Goal: Find specific page/section: Find specific page/section

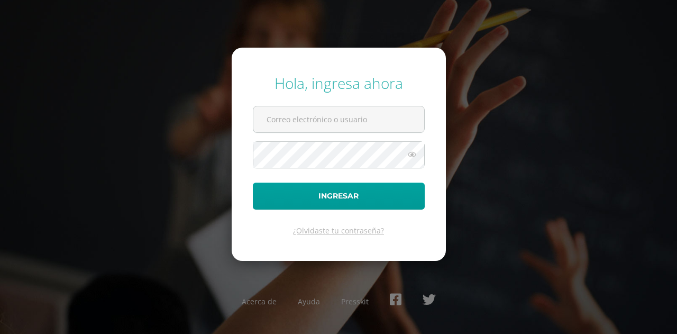
type input "20192373"
click at [413, 155] on icon at bounding box center [412, 154] width 14 height 13
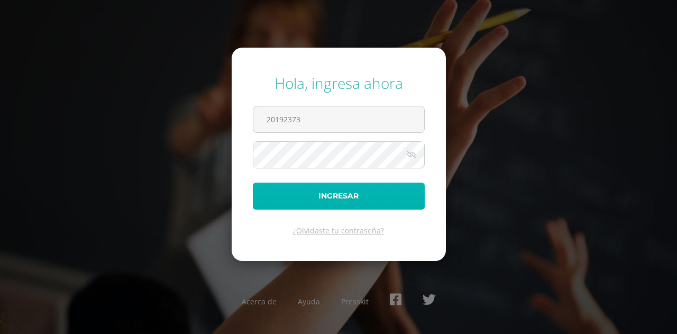
click at [344, 192] on button "Ingresar" at bounding box center [339, 196] width 172 height 27
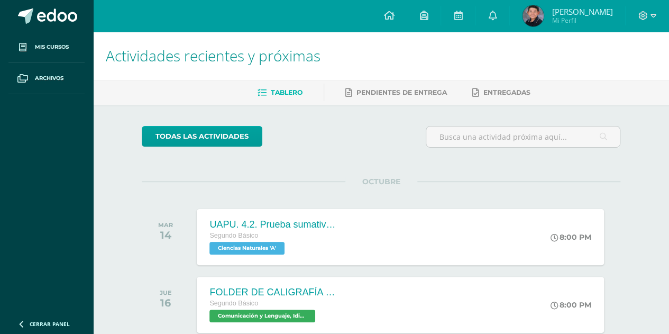
scroll to position [59, 0]
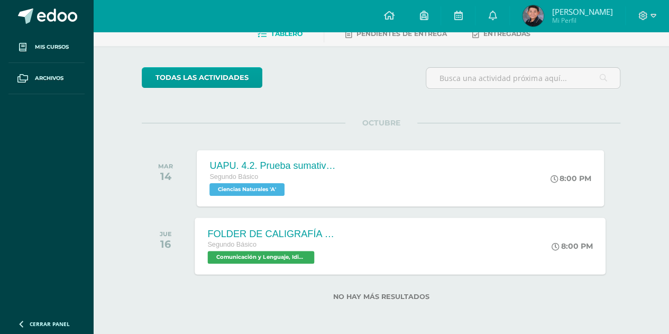
click at [280, 257] on span "Comunicación y Lenguaje, Idioma Español 'A'" at bounding box center [261, 257] width 107 height 13
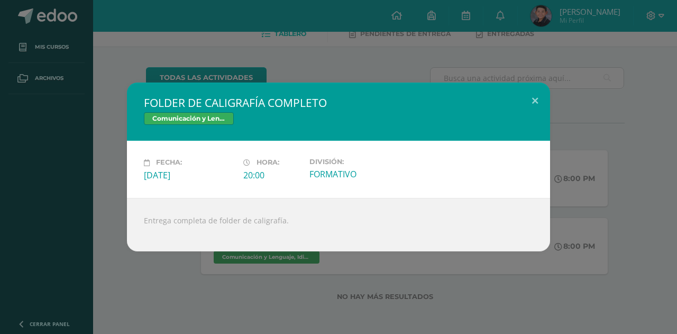
click at [198, 174] on div "Jueves 16 de Octubre" at bounding box center [189, 175] width 91 height 12
click at [534, 99] on button at bounding box center [535, 101] width 30 height 36
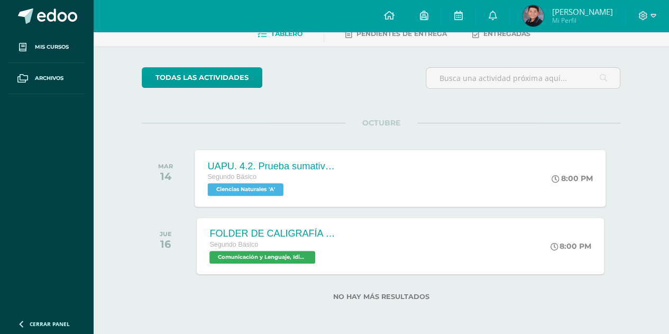
click at [270, 183] on span "Ciencias Naturales 'A'" at bounding box center [246, 189] width 76 height 13
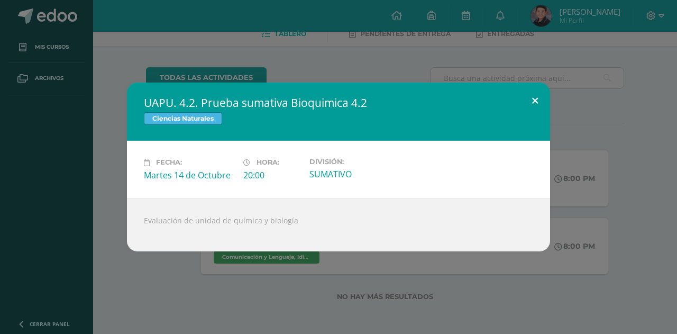
click at [536, 101] on button at bounding box center [535, 101] width 30 height 36
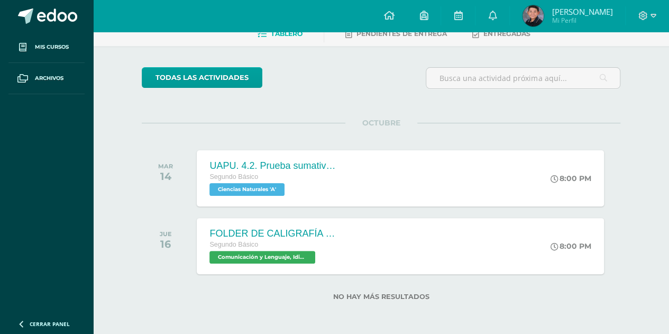
click at [569, 15] on span "FERNANDO JAVIER" at bounding box center [582, 11] width 61 height 11
